Goal: Find specific page/section: Find specific page/section

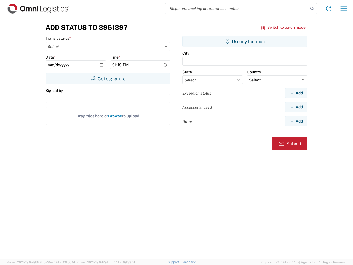
click at [237, 9] on input "search" at bounding box center [237, 8] width 143 height 10
click at [312, 9] on icon at bounding box center [313, 9] width 8 height 8
click at [329, 9] on icon at bounding box center [329, 8] width 9 height 9
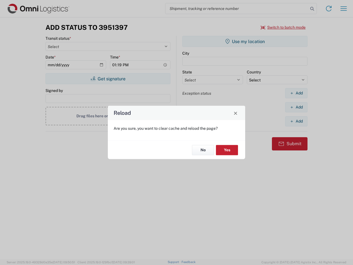
click at [344, 9] on div "Reload Are you sure, you want to clear cache and reload the page? No Yes" at bounding box center [176, 132] width 353 height 265
click at [283, 27] on div "Reload Are you sure, you want to clear cache and reload the page? No Yes" at bounding box center [176, 132] width 353 height 265
click at [108, 79] on div "Reload Are you sure, you want to clear cache and reload the page? No Yes" at bounding box center [176, 132] width 353 height 265
click at [245, 41] on div "Reload Are you sure, you want to clear cache and reload the page? No Yes" at bounding box center [176, 132] width 353 height 265
click at [296, 93] on div "Reload Are you sure, you want to clear cache and reload the page? No Yes" at bounding box center [176, 132] width 353 height 265
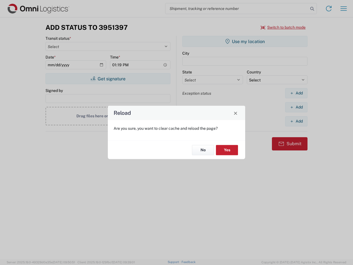
click at [296, 107] on div "Reload Are you sure, you want to clear cache and reload the page? No Yes" at bounding box center [176, 132] width 353 height 265
click at [296, 121] on div "Reload Are you sure, you want to clear cache and reload the page? No Yes" at bounding box center [176, 132] width 353 height 265
